Goal: Information Seeking & Learning: Learn about a topic

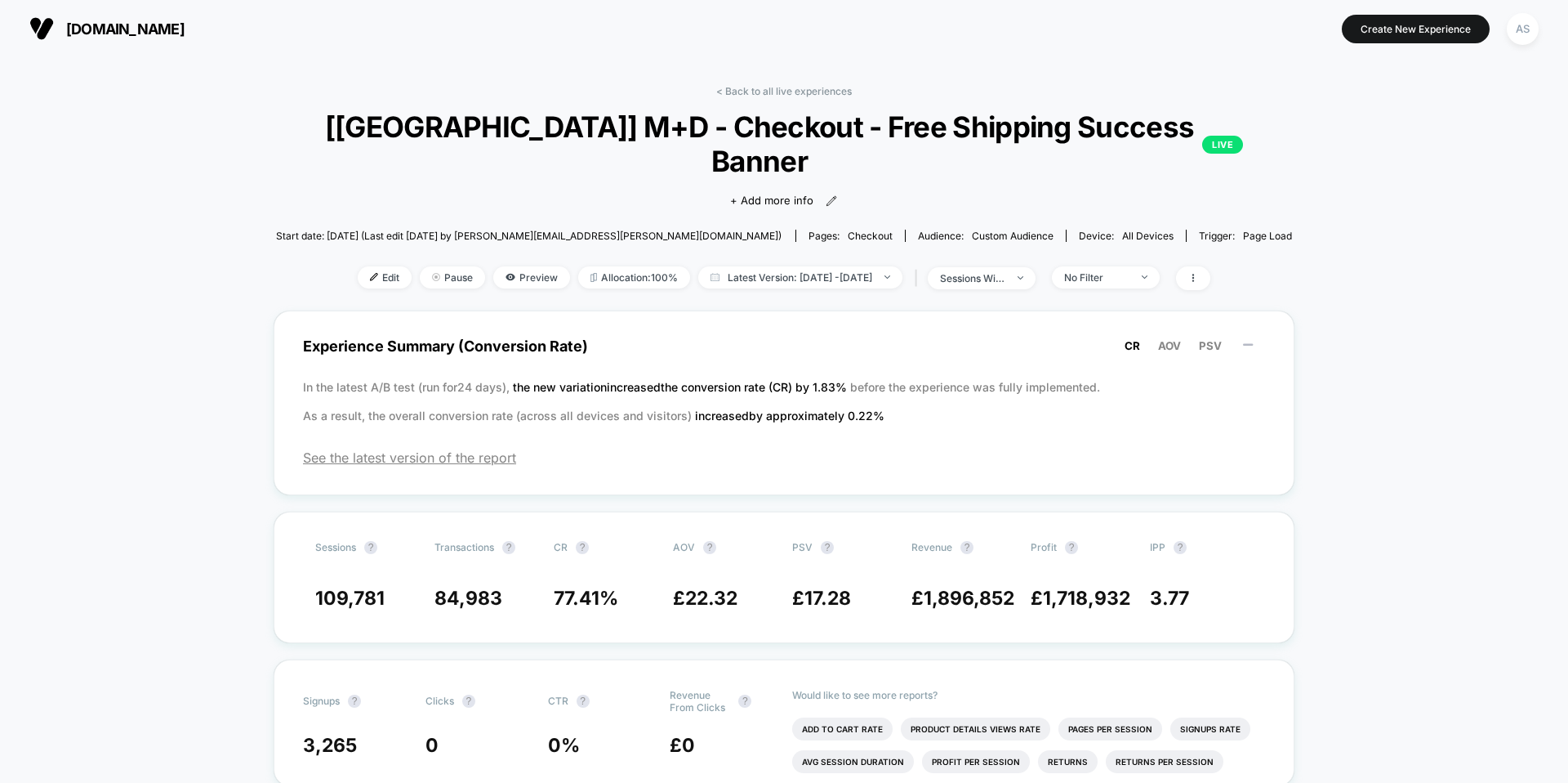
click at [135, 35] on span "[DOMAIN_NAME]" at bounding box center [125, 28] width 118 height 17
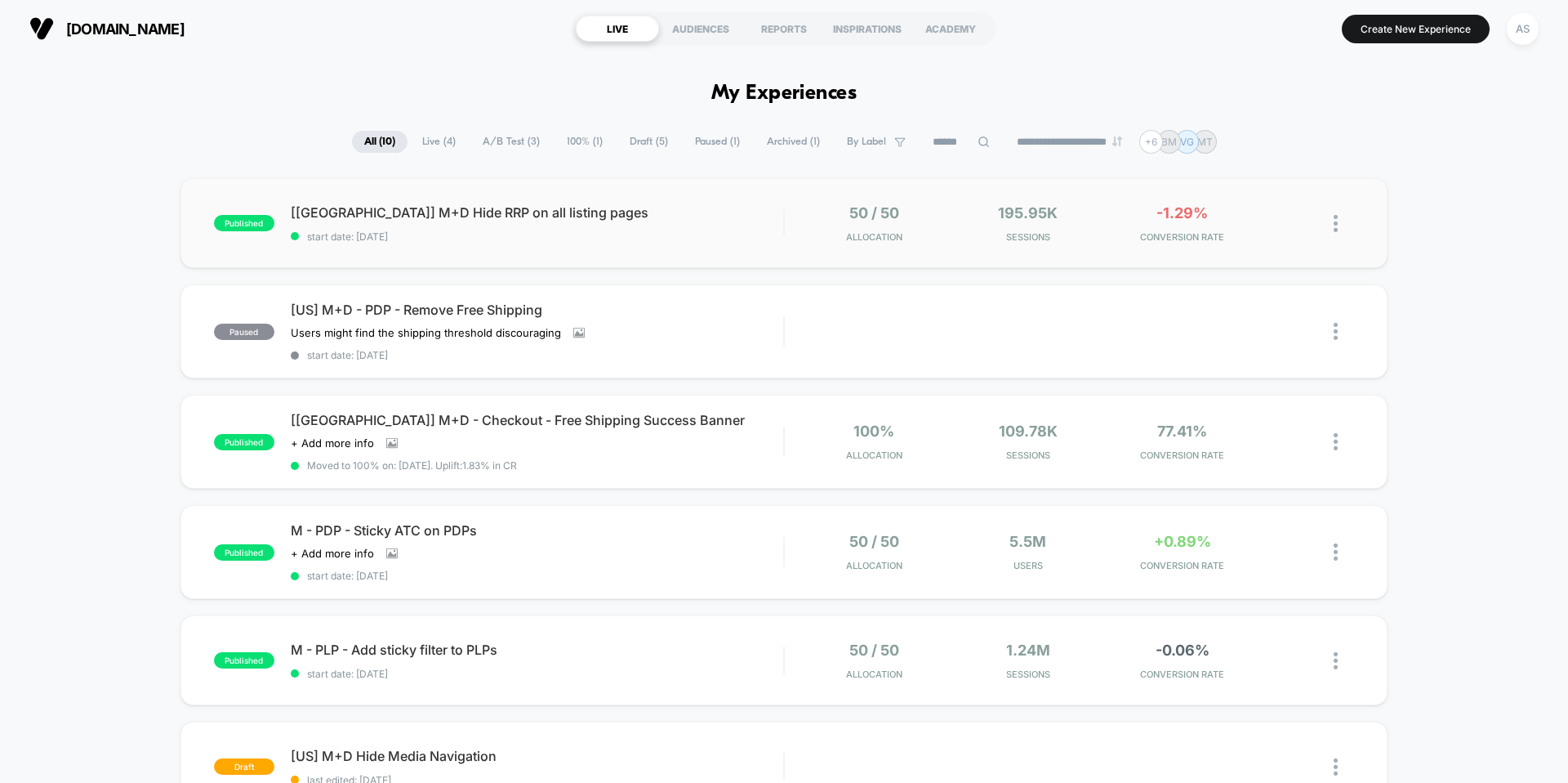
click at [606, 243] on div "published [[GEOGRAPHIC_DATA]] M+D Hide RRP on all listing pages start date: [DA…" at bounding box center [784, 222] width 1207 height 90
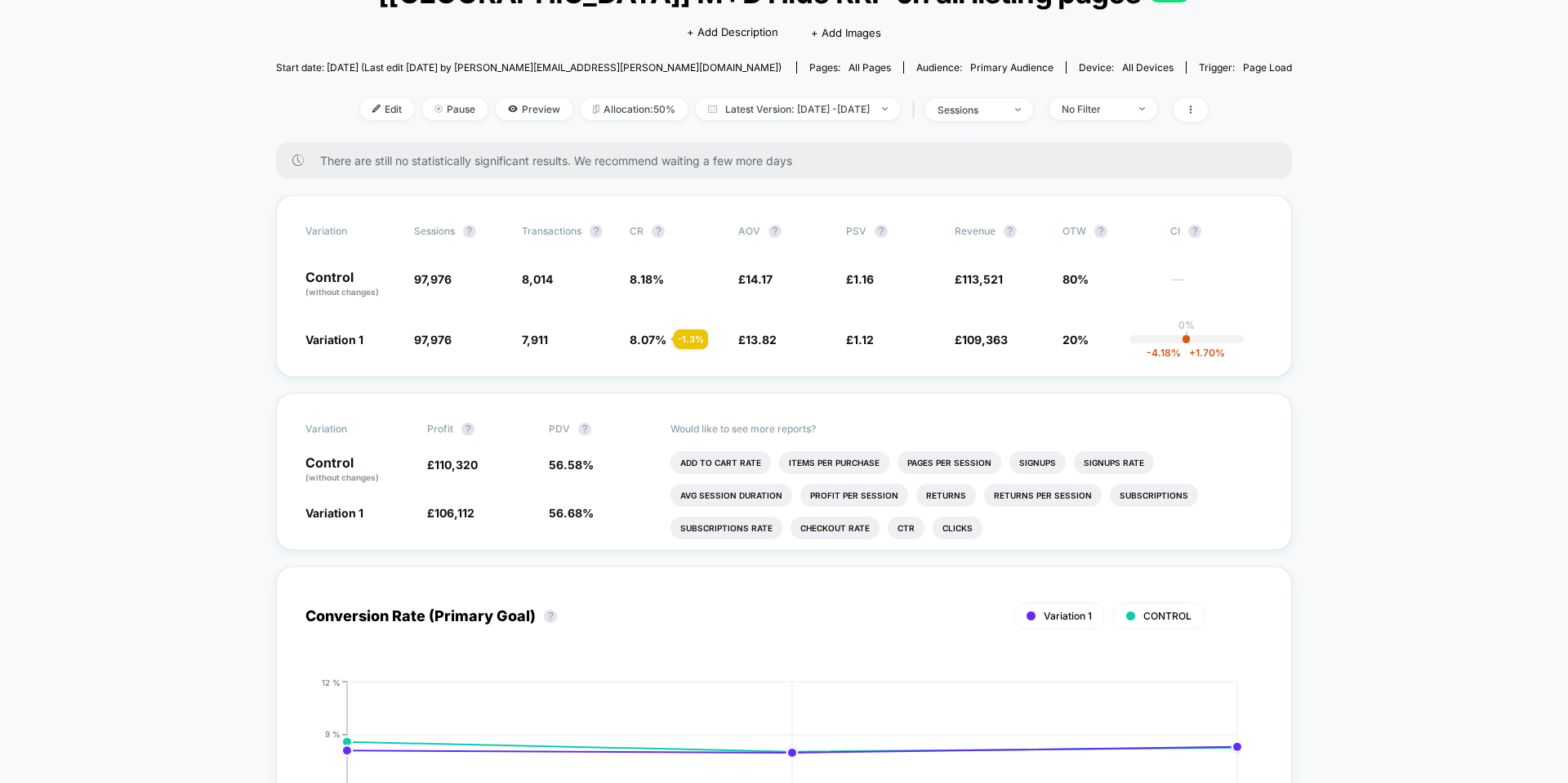
scroll to position [135, 0]
click at [1191, 352] on span "+ 1.70 %" at bounding box center [1203, 351] width 44 height 12
click at [1125, 352] on div "Variation Sessions ? Transactions ? CR ? AOV ? PSV ? Revenue ? OTW ? CI ? Contr…" at bounding box center [784, 286] width 1016 height 182
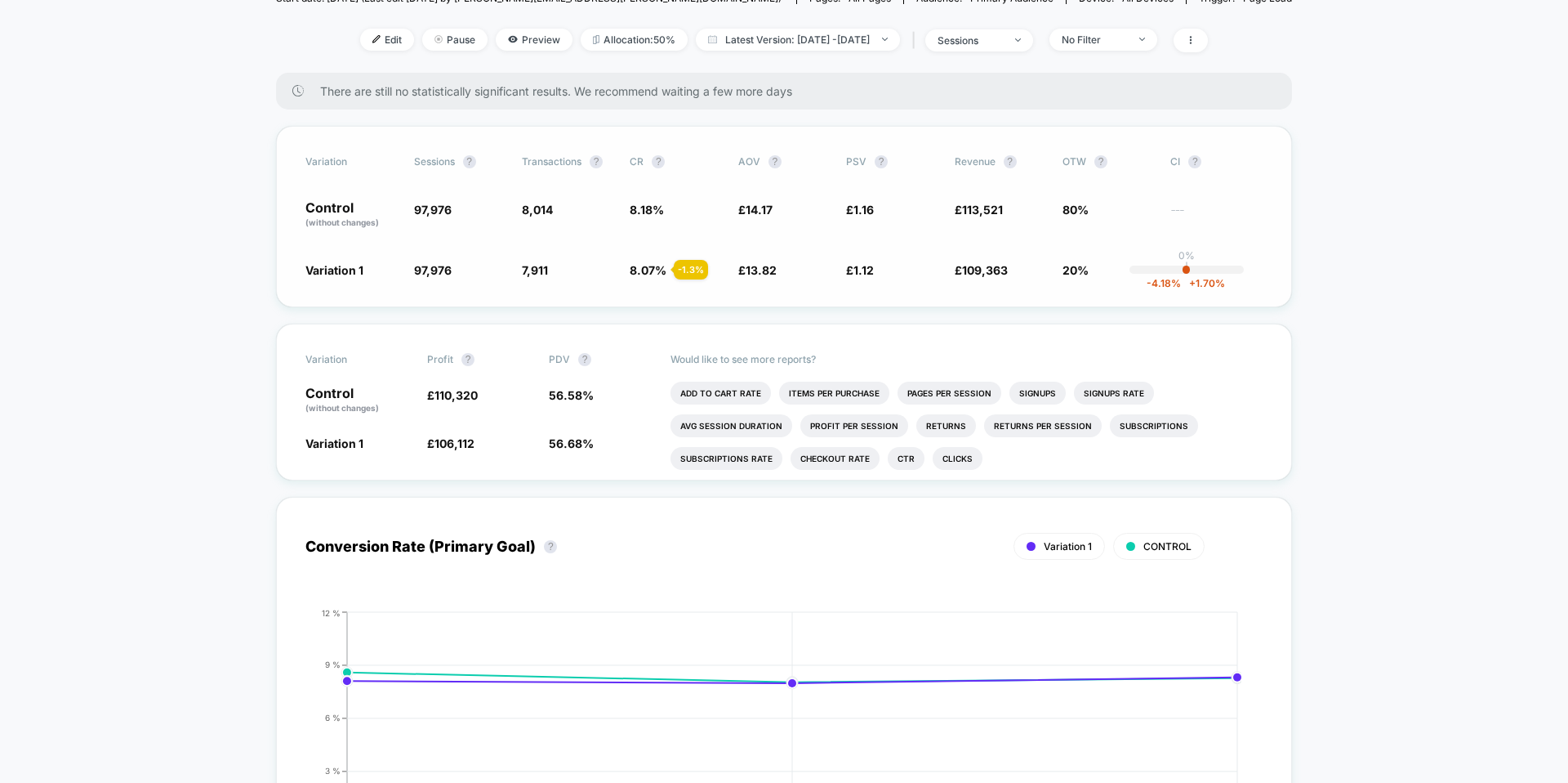
scroll to position [237, 0]
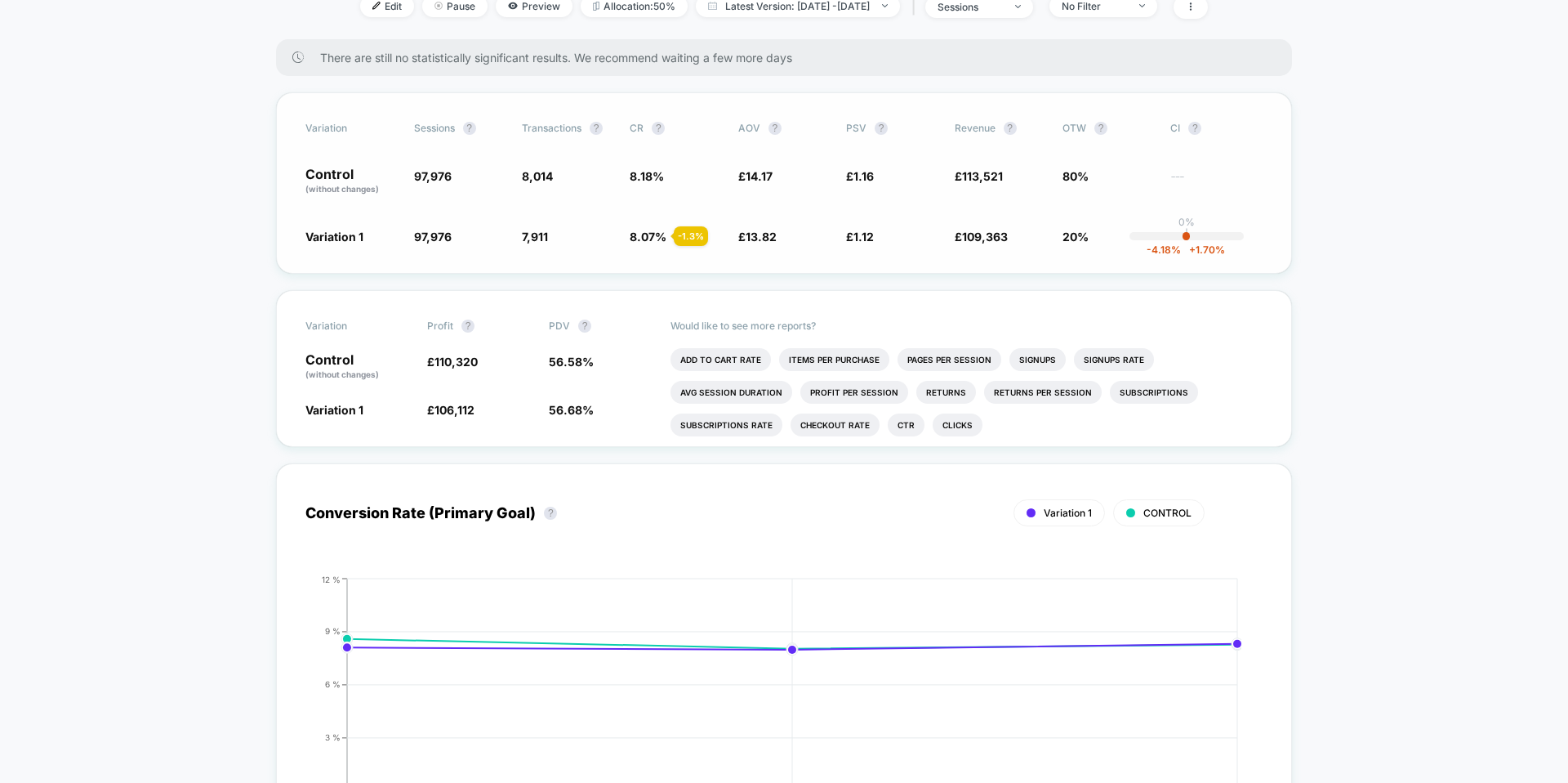
click at [350, 172] on p "Control (without changes)" at bounding box center [350, 181] width 92 height 28
click at [356, 237] on span "Variation 1" at bounding box center [334, 237] width 58 height 14
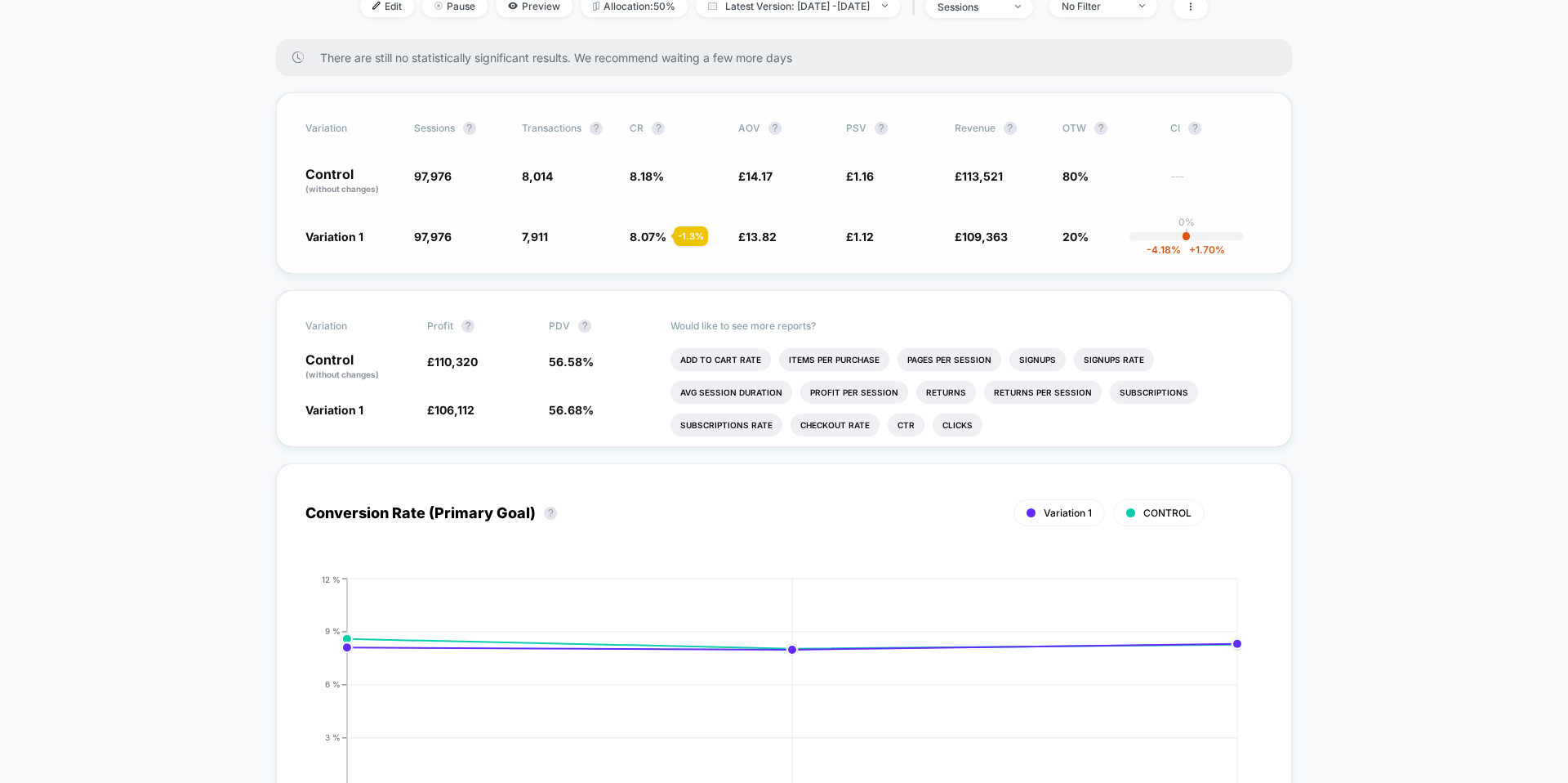
click at [356, 237] on span "Variation 1" at bounding box center [334, 237] width 58 height 14
click at [443, 235] on span "97,976" at bounding box center [433, 237] width 37 height 14
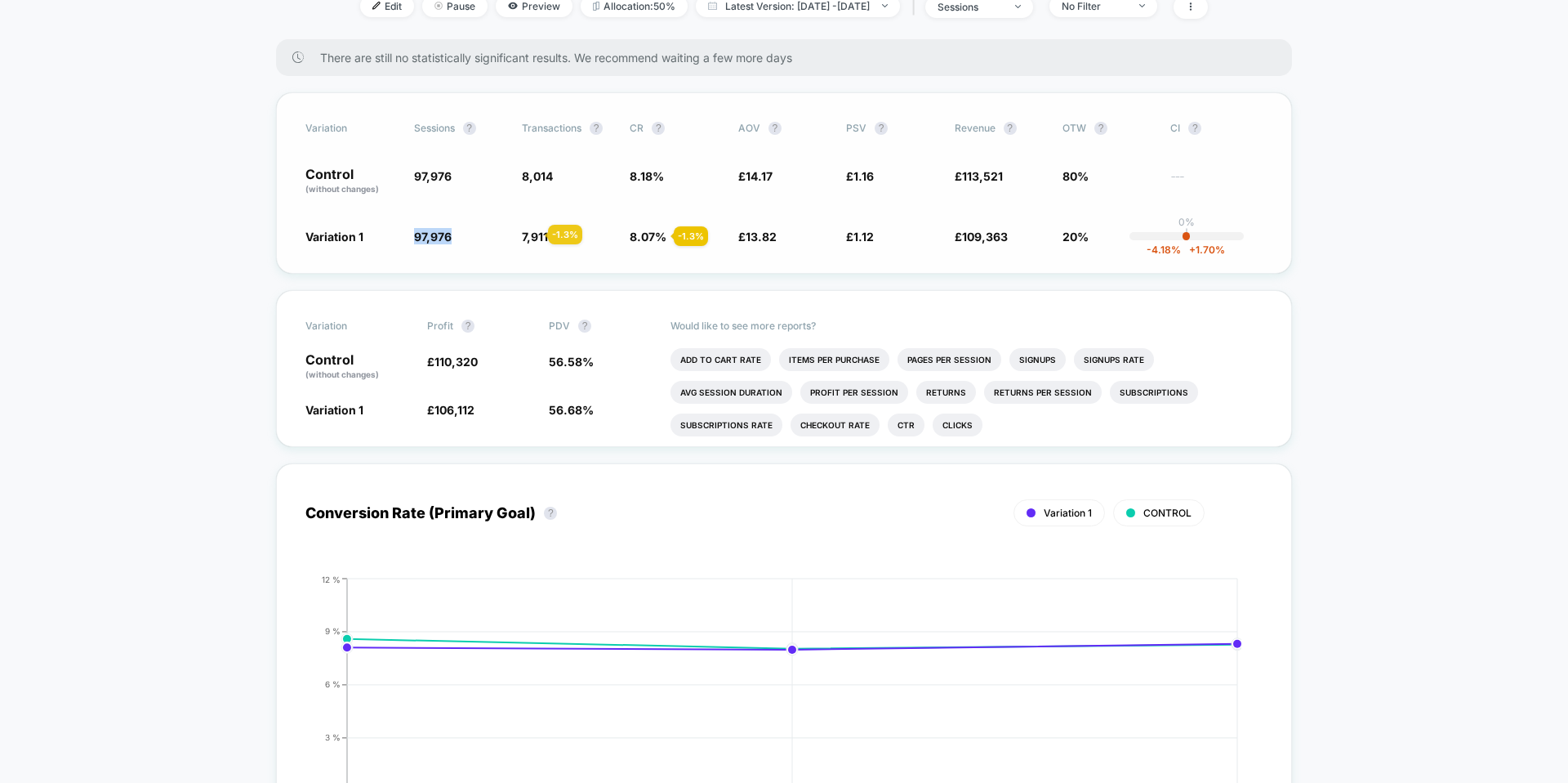
click at [528, 235] on span "7,911" at bounding box center [535, 237] width 26 height 14
click at [649, 233] on span "8.07 %" at bounding box center [647, 237] width 36 height 14
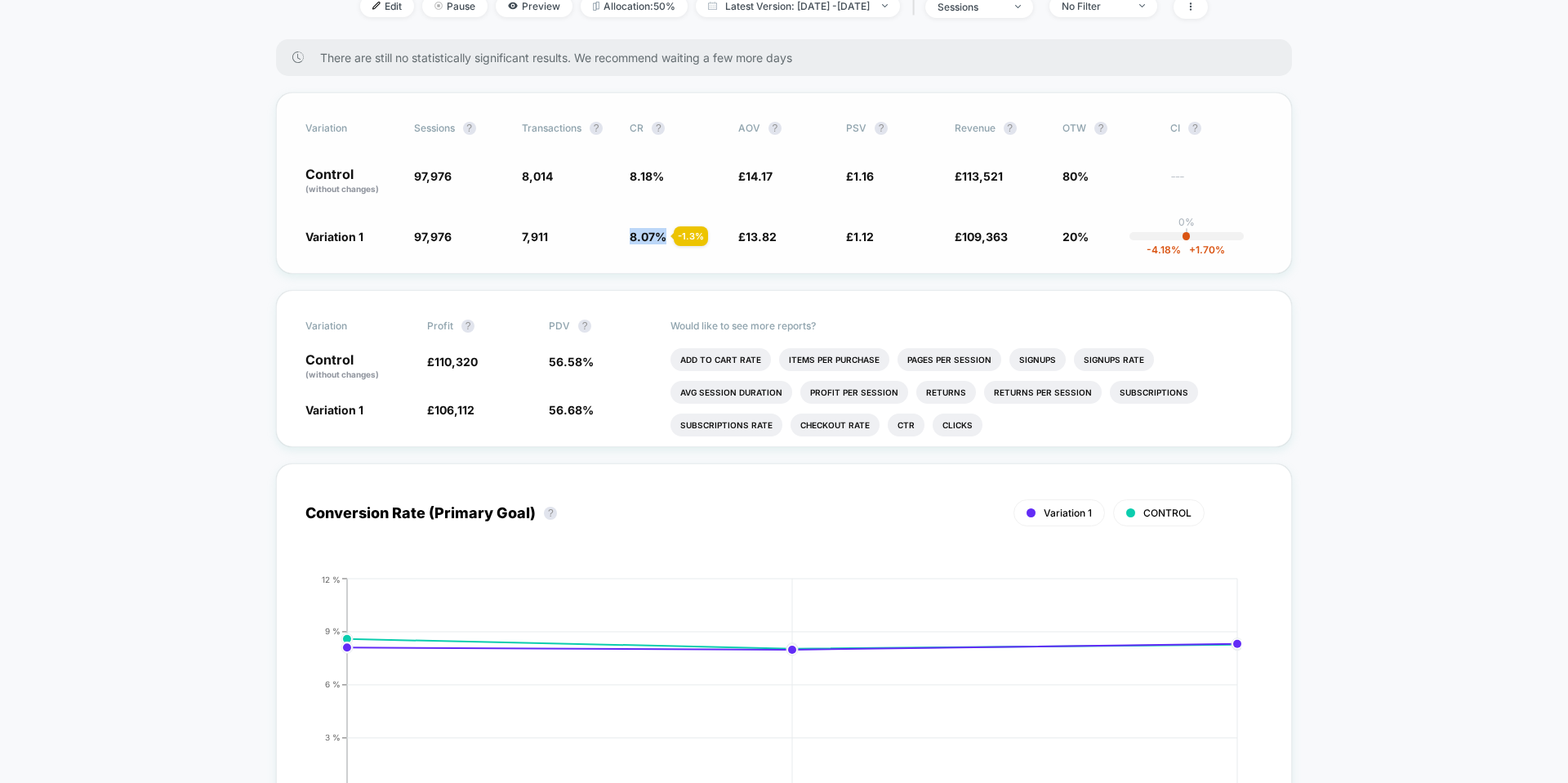
click at [649, 233] on span "8.07 %" at bounding box center [647, 237] width 36 height 14
click at [680, 293] on div "Would like to see more reports? Add To Cart Rate Items Per Purchase Pages Per S…" at bounding box center [967, 368] width 592 height 155
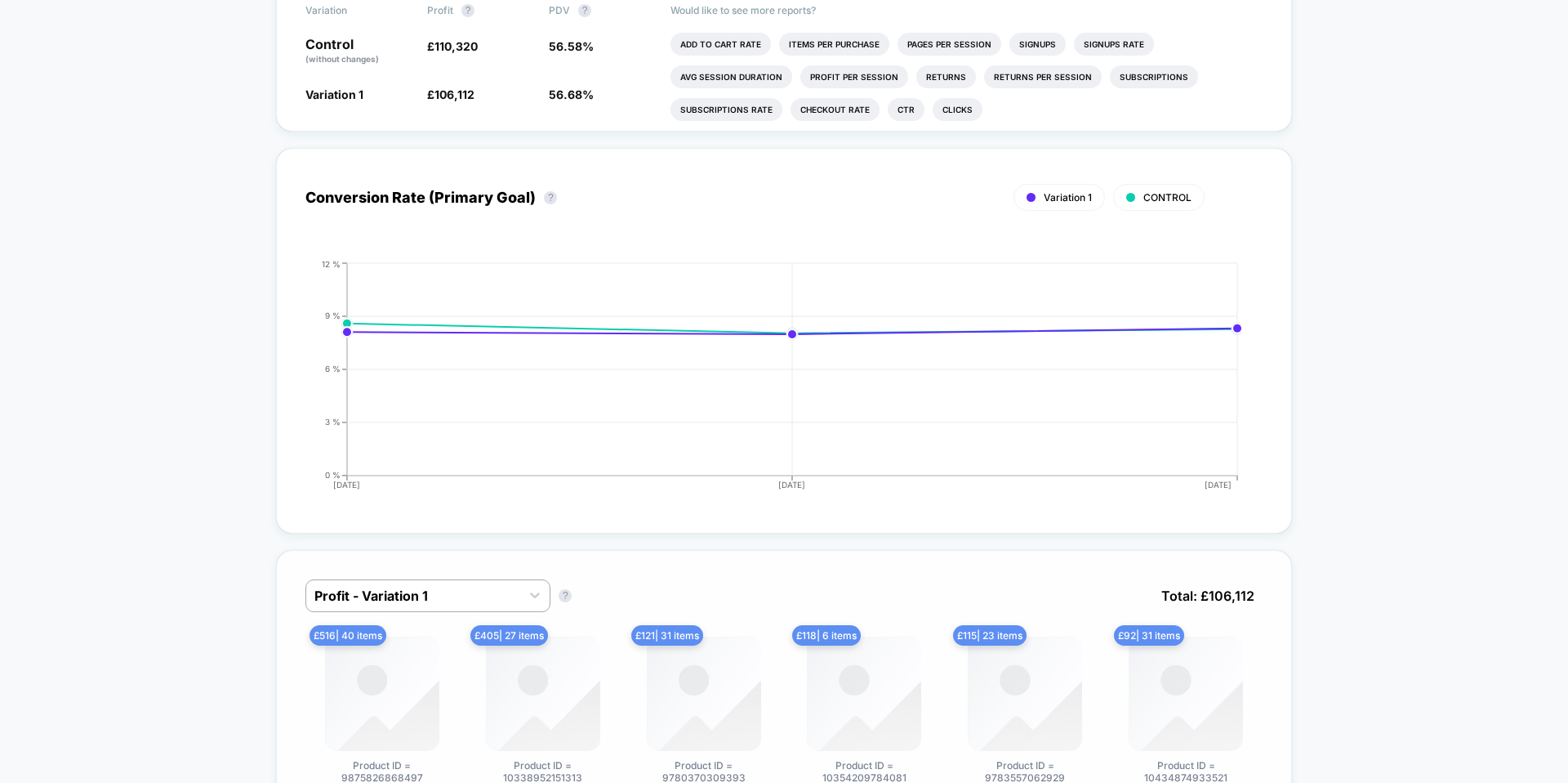
scroll to position [0, 0]
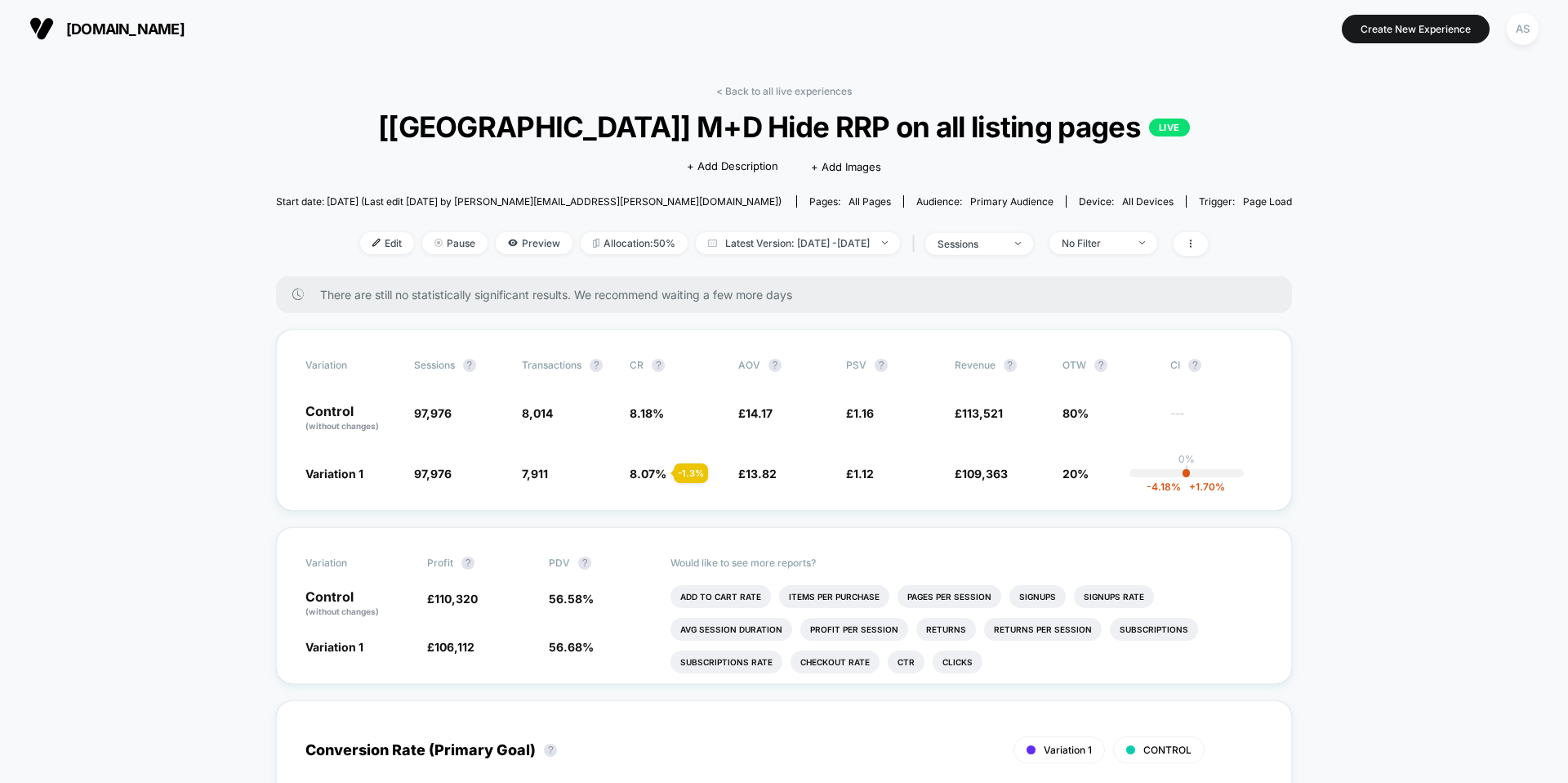
click at [169, 35] on span "[DOMAIN_NAME]" at bounding box center [125, 28] width 118 height 17
